Goal: Information Seeking & Learning: Find specific fact

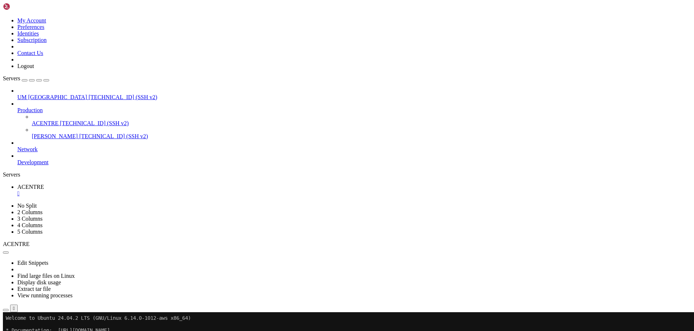
scroll to position [7, 1]
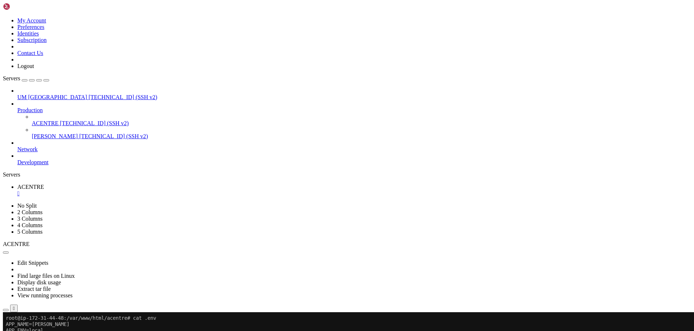
drag, startPoint x: 70, startPoint y: 415, endPoint x: 6, endPoint y: 387, distance: 69.8
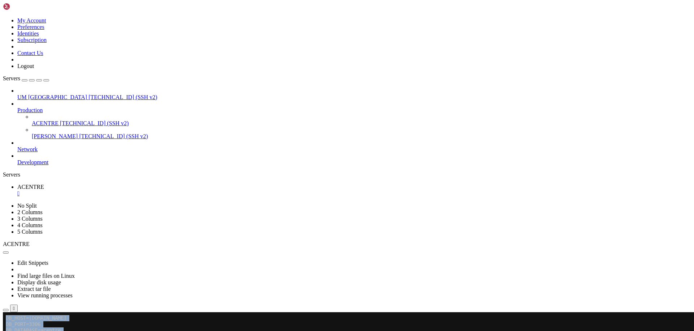
scroll to position [80, 0]
drag, startPoint x: 260, startPoint y: 494, endPoint x: 216, endPoint y: 487, distance: 45.0
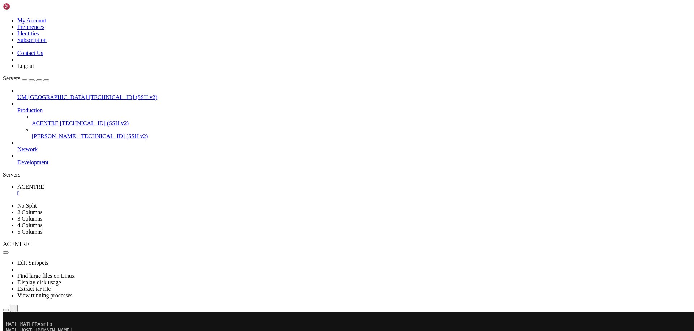
scroll to position [301, 0]
drag, startPoint x: 272, startPoint y: 548, endPoint x: 146, endPoint y: 556, distance: 125.7
drag, startPoint x: 141, startPoint y: 583, endPoint x: 292, endPoint y: 565, distance: 151.8
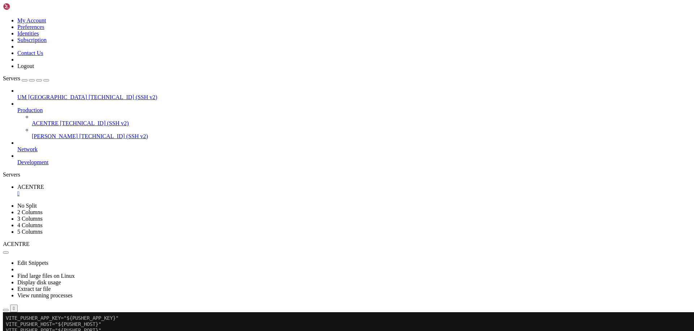
scroll to position [313, 0]
drag, startPoint x: 25, startPoint y: 587, endPoint x: 10, endPoint y: 457, distance: 131.7
drag, startPoint x: 24, startPoint y: 587, endPoint x: 10, endPoint y: 460, distance: 128.8
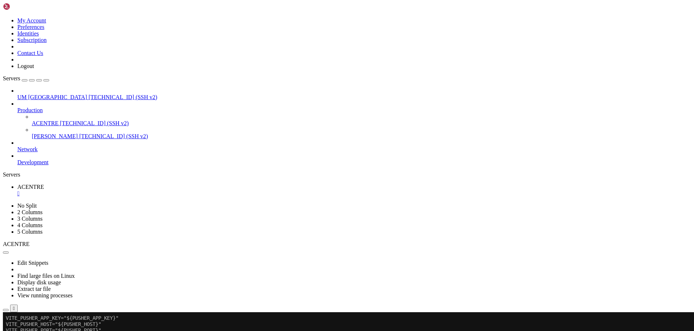
drag, startPoint x: 30, startPoint y: 589, endPoint x: 40, endPoint y: 454, distance: 135.3
drag, startPoint x: 21, startPoint y: 590, endPoint x: 8, endPoint y: 375, distance: 215.5
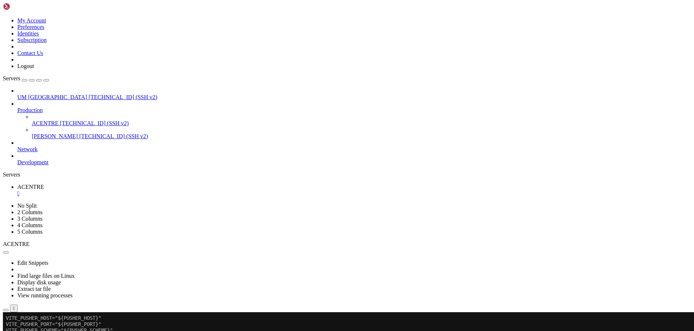
scroll to position [320, 0]
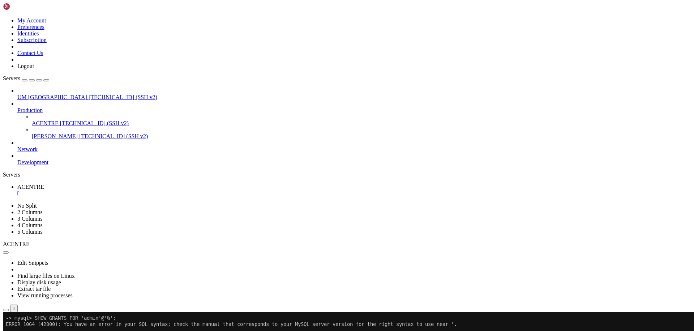
drag, startPoint x: 320, startPoint y: 561, endPoint x: 181, endPoint y: 587, distance: 140.5
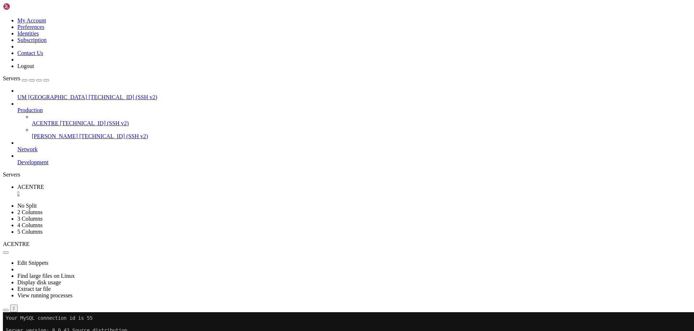
scroll to position [885, 0]
drag, startPoint x: 205, startPoint y: 574, endPoint x: 161, endPoint y: 565, distance: 45.8
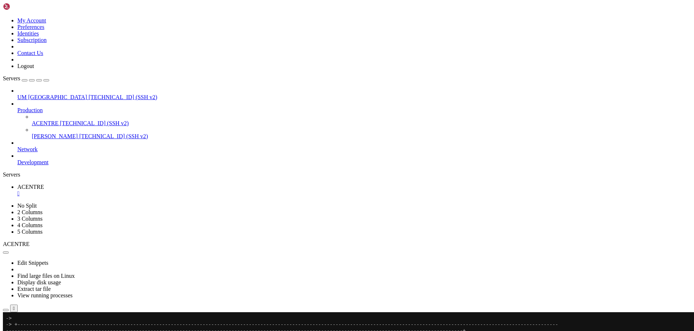
drag, startPoint x: 263, startPoint y: 528, endPoint x: 203, endPoint y: 532, distance: 59.8
drag, startPoint x: 25, startPoint y: 590, endPoint x: 8, endPoint y: 504, distance: 88.1
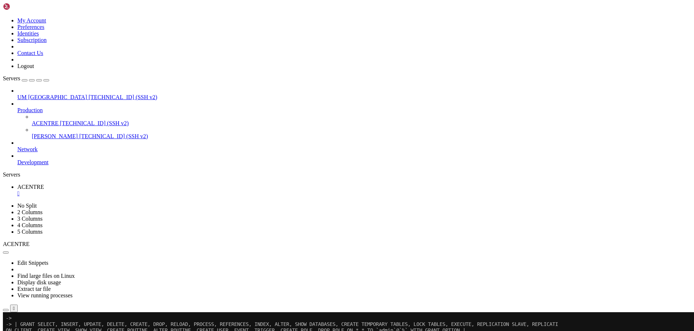
scroll to position [916, 0]
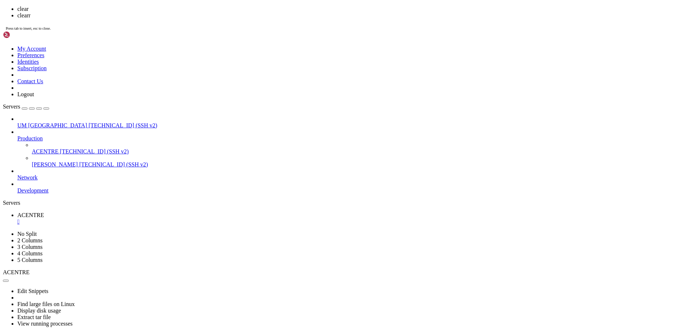
scroll to position [0, 0]
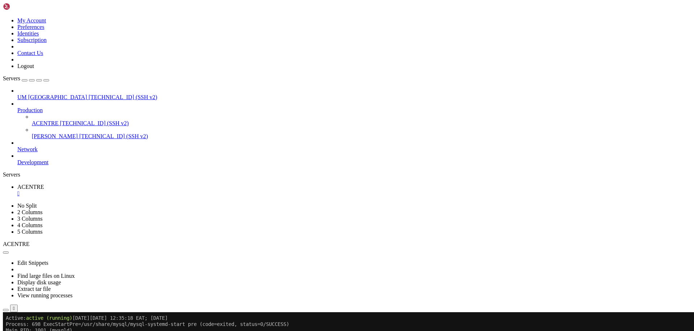
scroll to position [80, 0]
drag, startPoint x: 213, startPoint y: 533, endPoint x: 152, endPoint y: 547, distance: 62.2
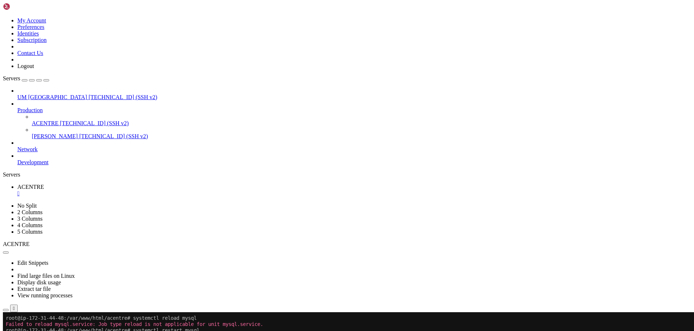
drag, startPoint x: 298, startPoint y: 528, endPoint x: 268, endPoint y: 504, distance: 38.6
drag, startPoint x: 308, startPoint y: 534, endPoint x: 255, endPoint y: 514, distance: 56.7
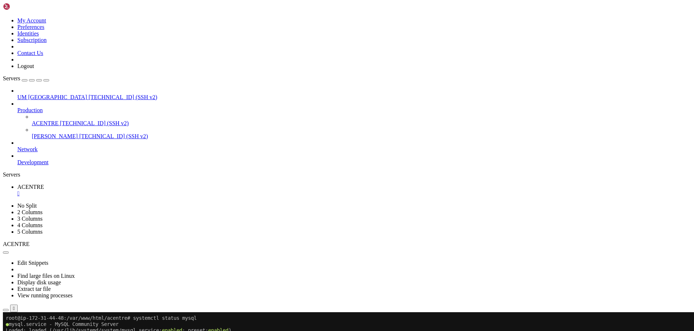
drag, startPoint x: 38, startPoint y: 590, endPoint x: 9, endPoint y: 368, distance: 224.2
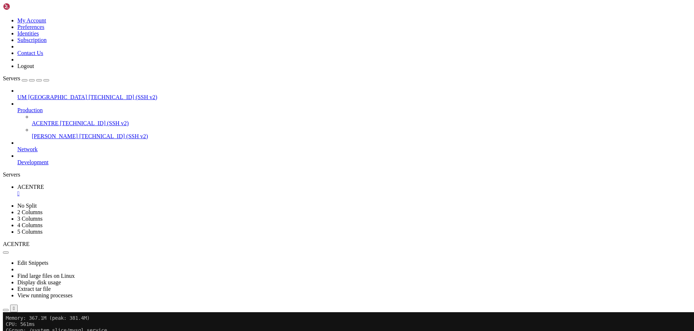
click at [131, 190] on div "" at bounding box center [354, 193] width 674 height 7
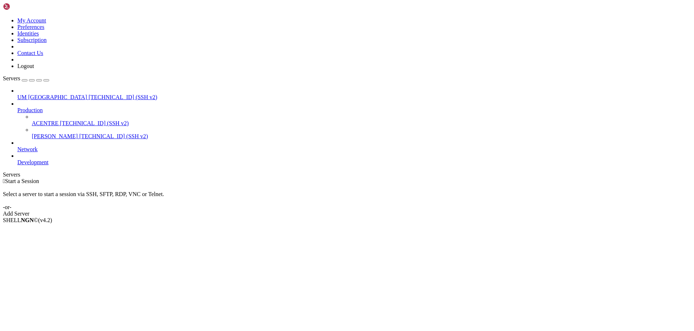
click at [46, 133] on span "[PERSON_NAME]" at bounding box center [55, 136] width 46 height 6
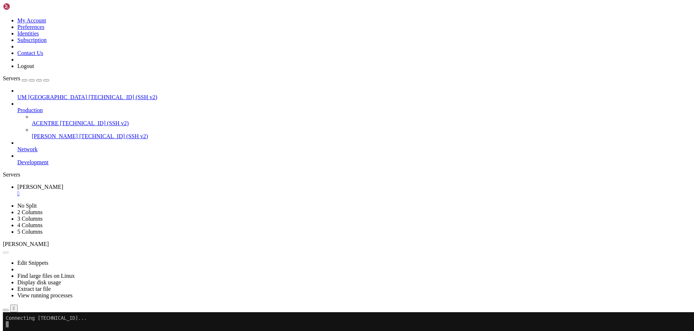
scroll to position [0, 0]
click at [60, 120] on span "[TECHNICAL_ID] (SSH v2)" at bounding box center [94, 123] width 69 height 6
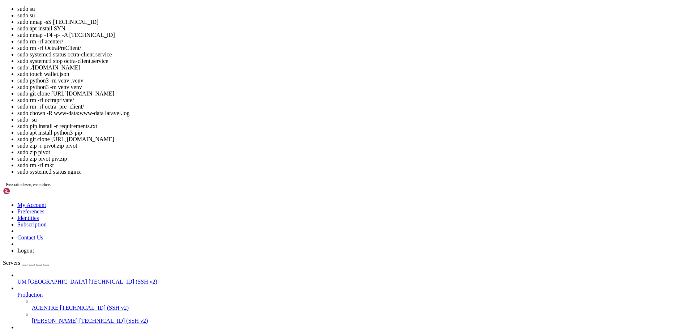
scroll to position [30, 0]
